Goal: Transaction & Acquisition: Obtain resource

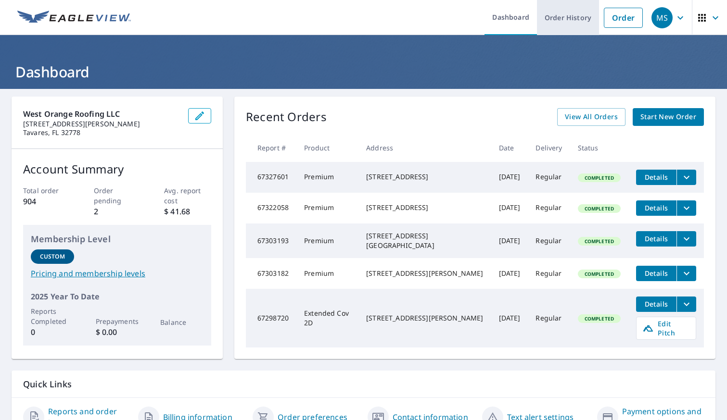
click at [548, 25] on link "Order History" at bounding box center [568, 17] width 62 height 35
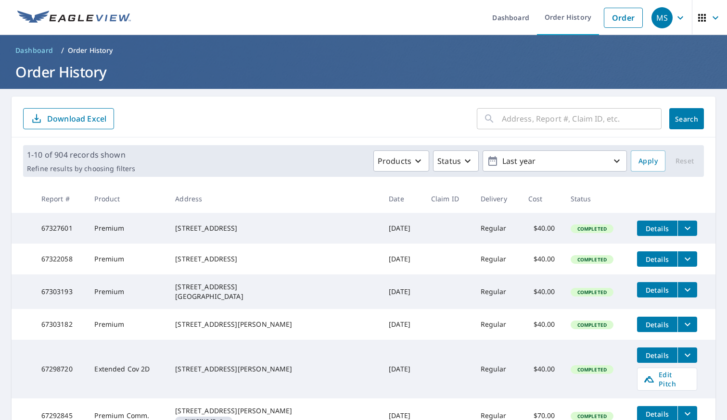
click at [528, 121] on input "text" at bounding box center [582, 118] width 160 height 27
type input "12828"
click at [695, 118] on div "12828 ​ Search Download Excel" at bounding box center [364, 117] width 704 height 41
click at [695, 118] on button "Search" at bounding box center [686, 118] width 35 height 21
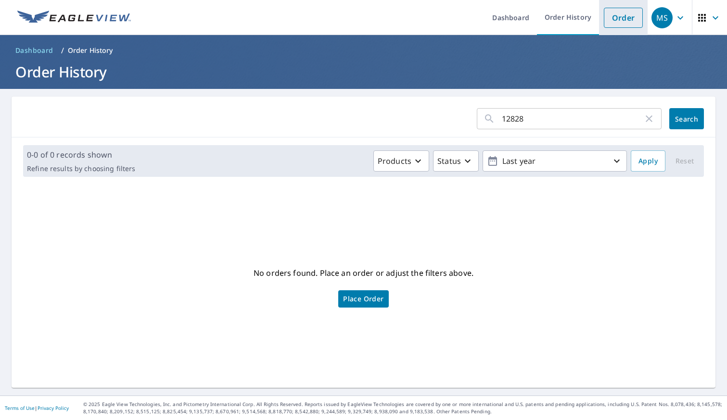
click at [618, 28] on li "Order" at bounding box center [623, 17] width 49 height 35
click at [625, 19] on link "Order" at bounding box center [622, 18] width 39 height 20
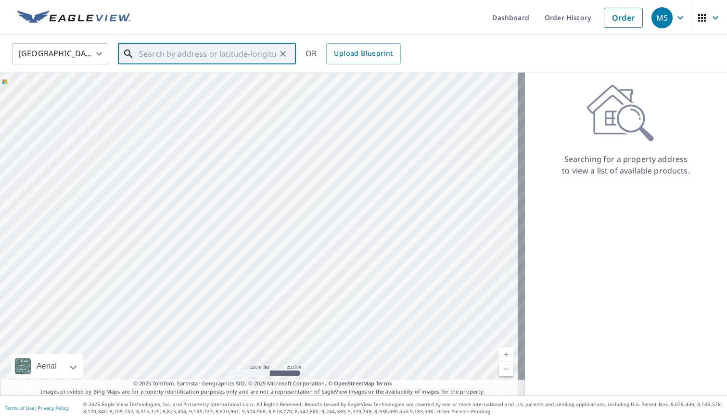
click at [234, 51] on input "text" at bounding box center [207, 53] width 137 height 27
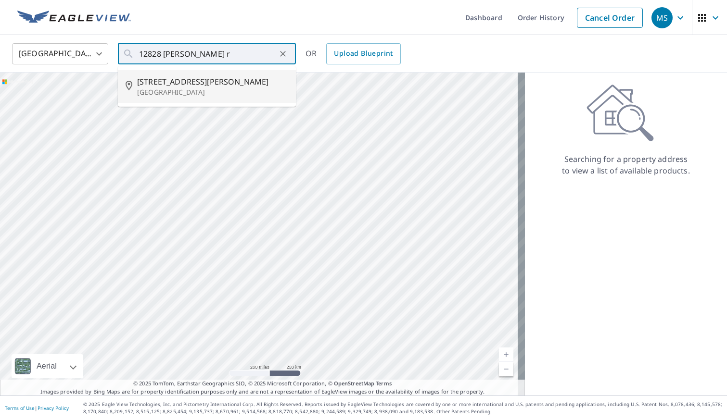
type input "[STREET_ADDRESS][PERSON_NAME]"
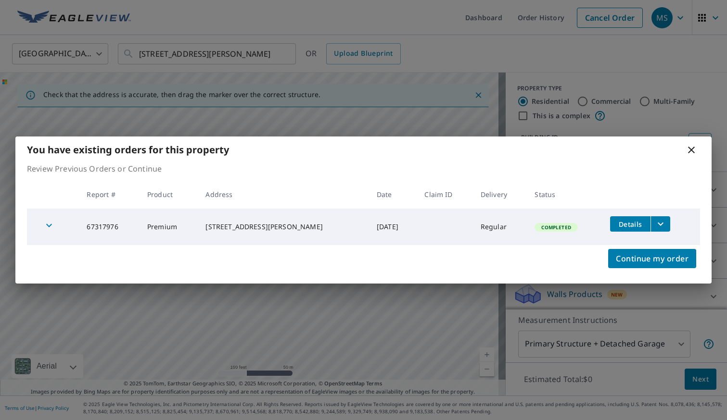
click at [658, 225] on icon "filesDropdownBtn-67317976" at bounding box center [660, 224] width 6 height 3
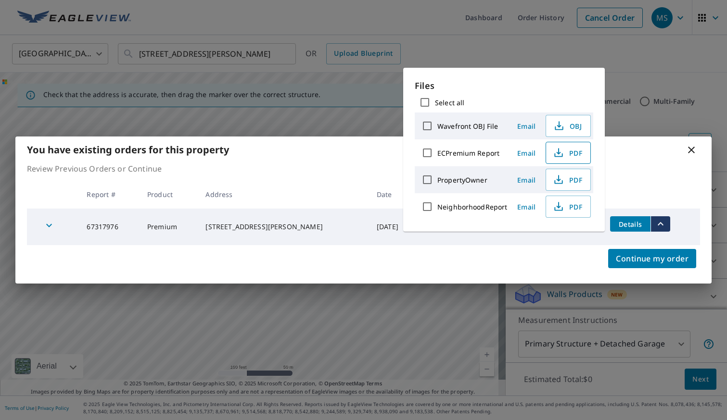
click at [565, 152] on span "PDF" at bounding box center [567, 153] width 31 height 12
